Goal: Task Accomplishment & Management: Manage account settings

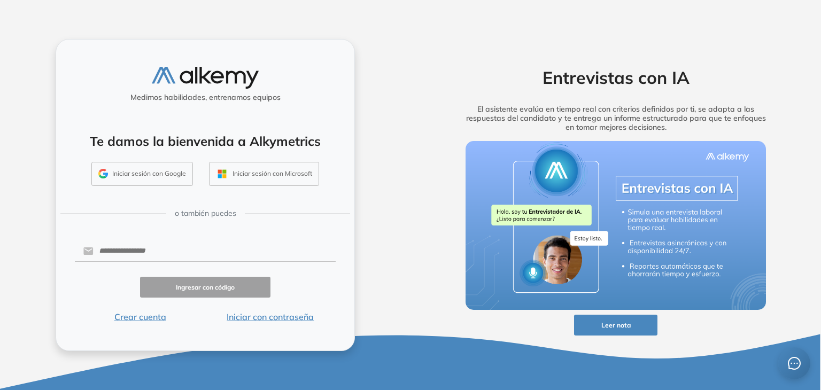
click at [289, 319] on button "Iniciar con contraseña" at bounding box center [270, 317] width 130 height 13
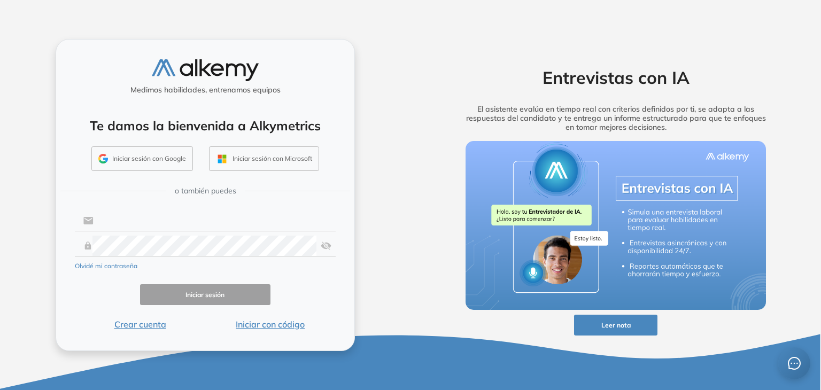
type input "**********"
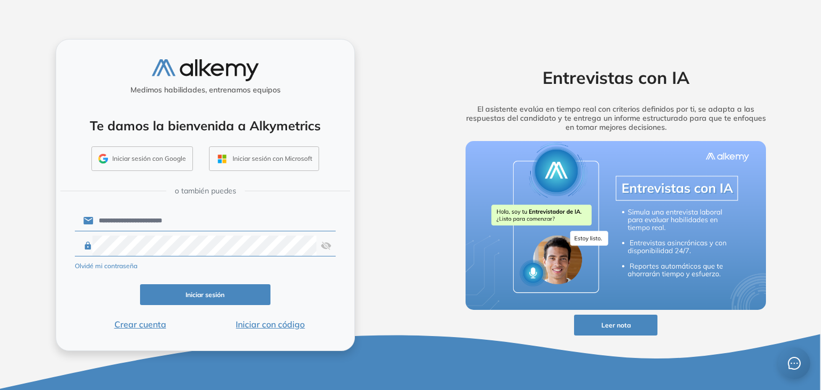
click at [213, 291] on button "Iniciar sesión" at bounding box center [205, 294] width 130 height 21
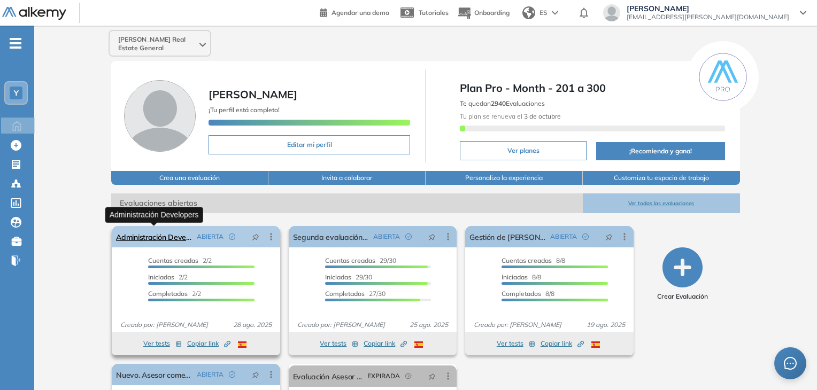
click at [171, 237] on link "Administración Developers" at bounding box center [154, 236] width 76 height 21
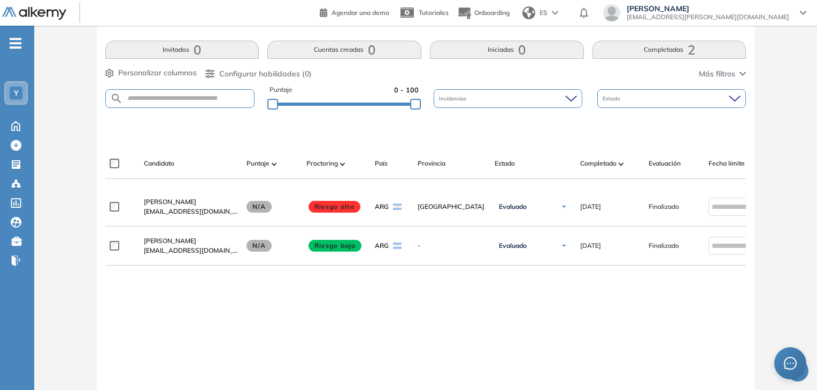
scroll to position [267, 0]
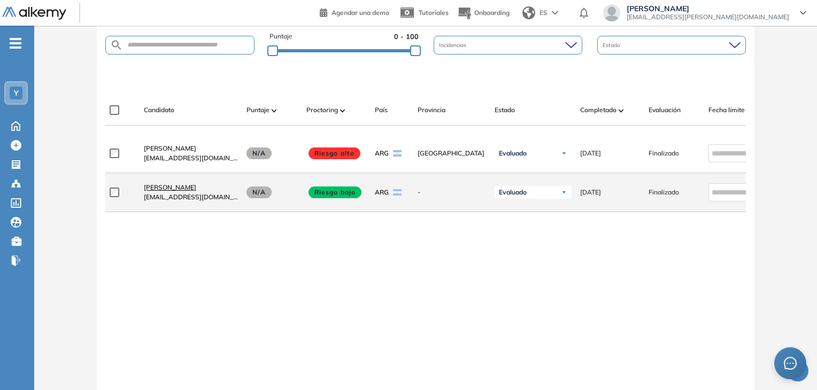
click at [162, 191] on span "[PERSON_NAME]" at bounding box center [170, 187] width 52 height 8
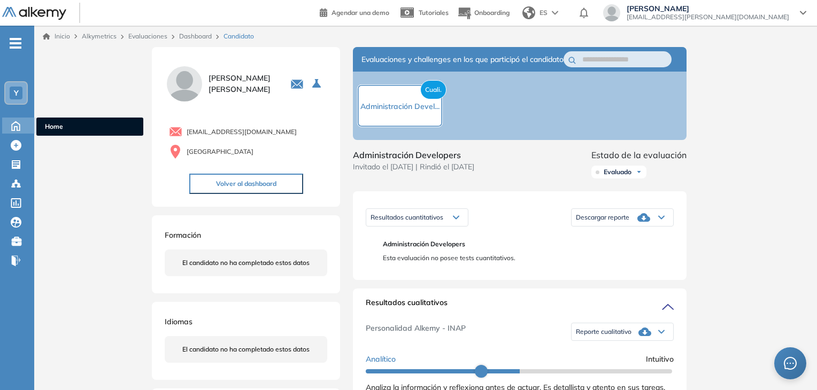
click at [17, 123] on icon at bounding box center [15, 125] width 19 height 13
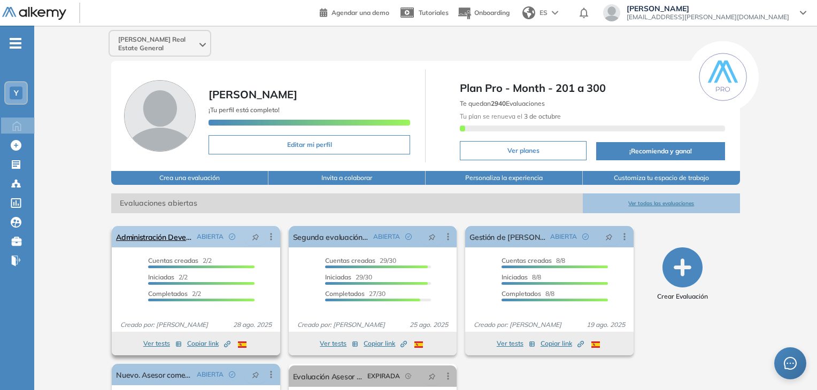
click at [272, 240] on icon at bounding box center [271, 236] width 11 height 11
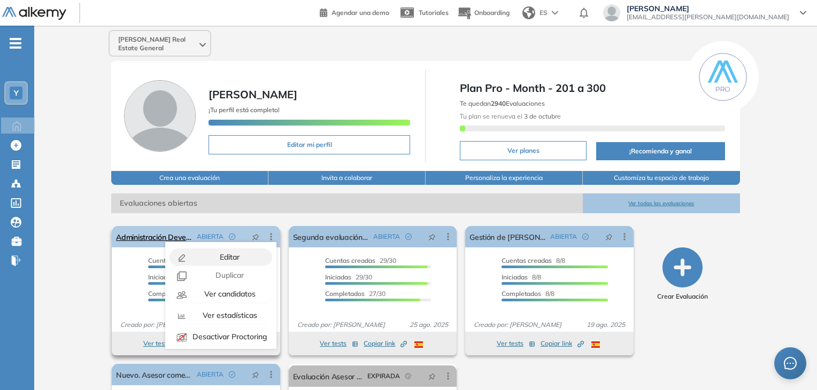
click at [238, 255] on div "Editar" at bounding box center [229, 257] width 79 height 12
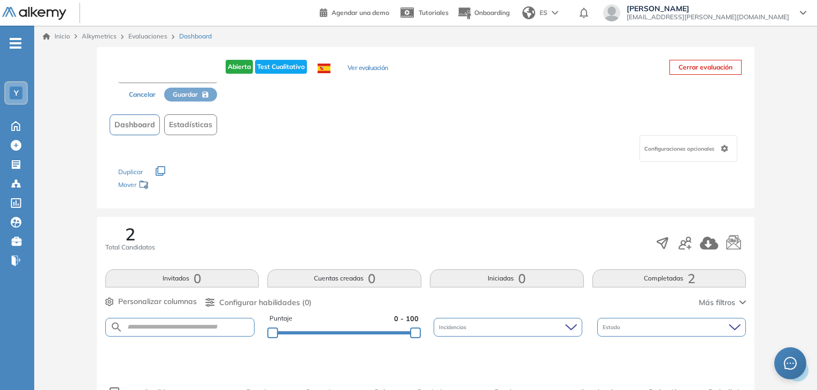
click at [176, 71] on input "text" at bounding box center [167, 73] width 99 height 19
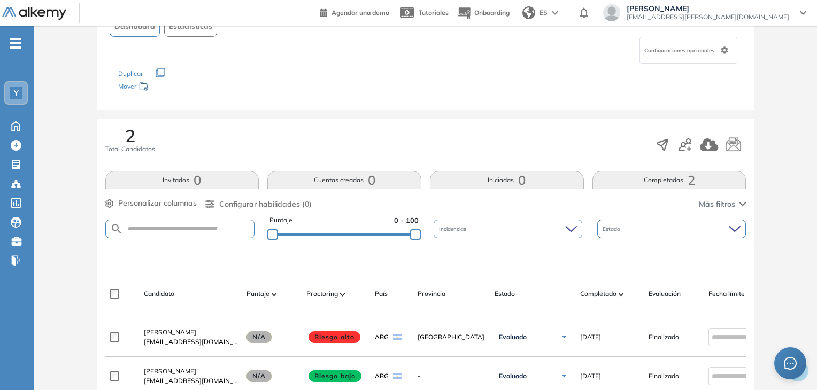
scroll to position [1, 0]
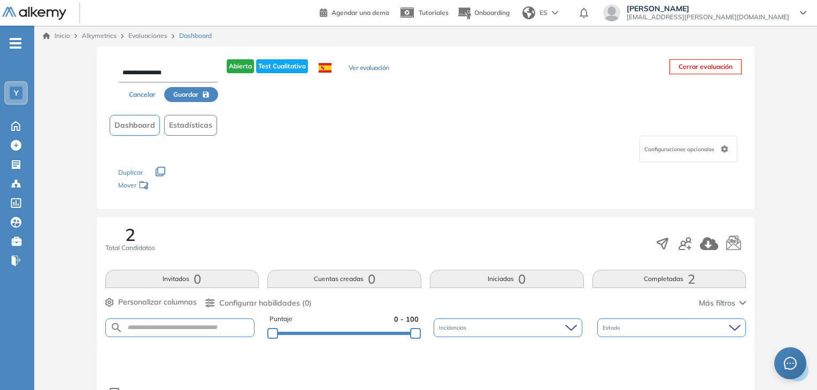
type input "**********"
click at [203, 96] on icon "button" at bounding box center [206, 94] width 6 height 6
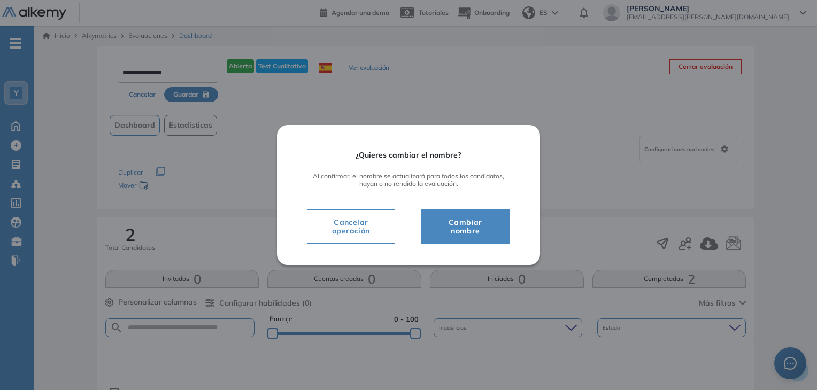
click at [466, 225] on span "Cambiar nombre" at bounding box center [465, 226] width 63 height 21
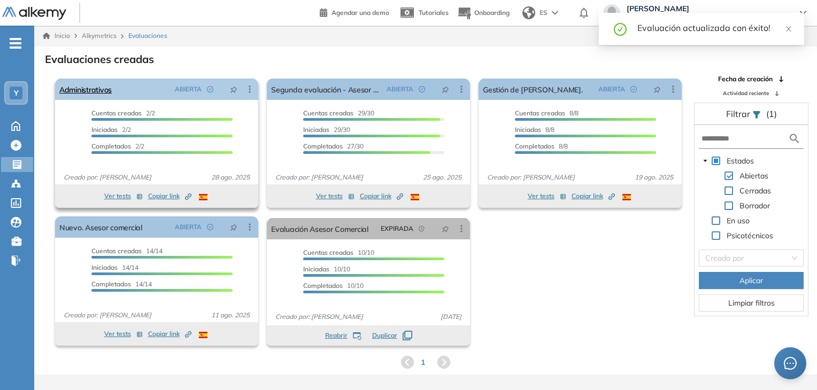
click at [249, 88] on icon at bounding box center [250, 89] width 2 height 7
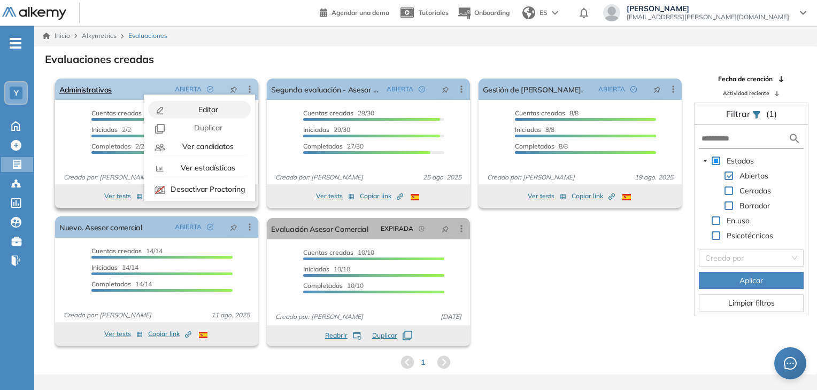
click at [227, 104] on div "Editar" at bounding box center [207, 110] width 79 height 12
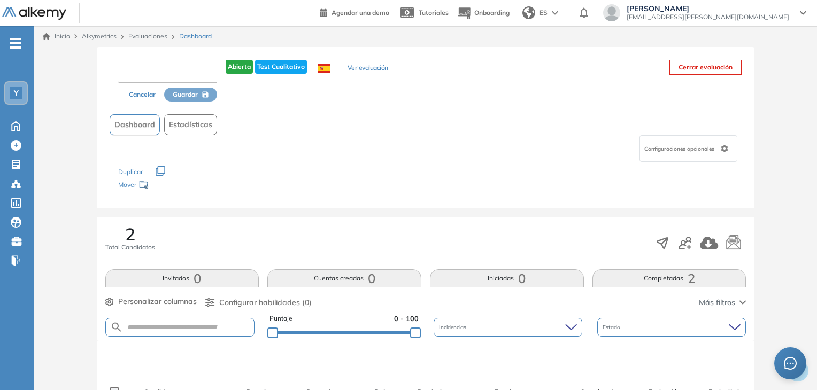
click at [177, 74] on input "text" at bounding box center [167, 73] width 99 height 19
type input "*"
type input "**********"
click at [201, 95] on button "Guardar" at bounding box center [191, 95] width 54 height 15
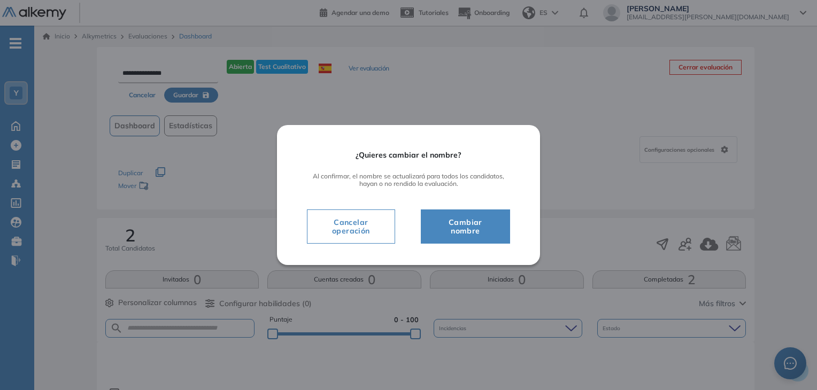
click at [452, 223] on span "Cambiar nombre" at bounding box center [465, 226] width 63 height 21
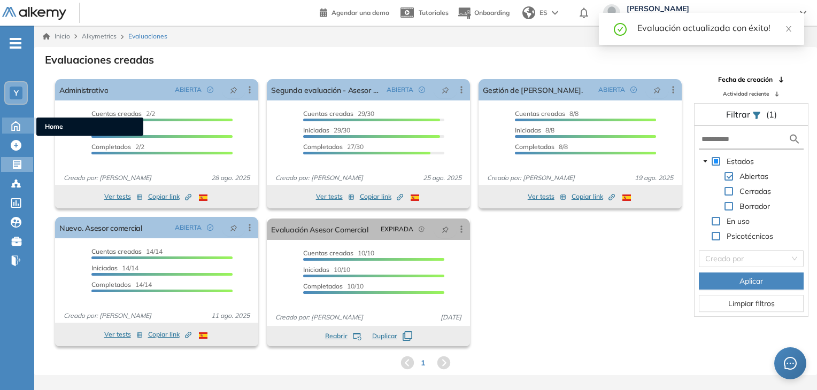
click at [18, 121] on icon at bounding box center [15, 125] width 19 height 13
